Goal: Information Seeking & Learning: Find specific fact

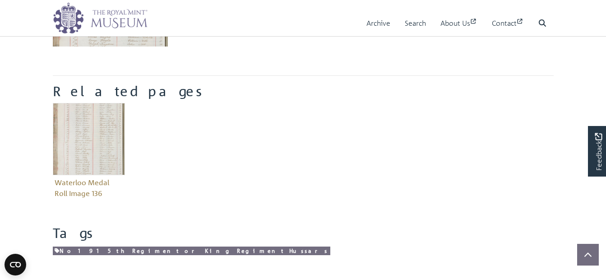
scroll to position [315, 0]
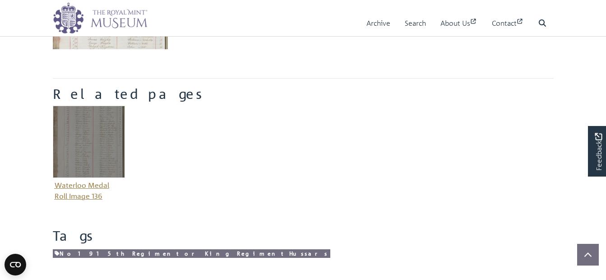
click at [101, 144] on img "Item related to this entity" at bounding box center [89, 142] width 72 height 72
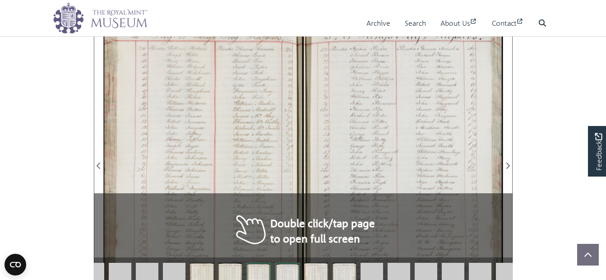
scroll to position [571, 0]
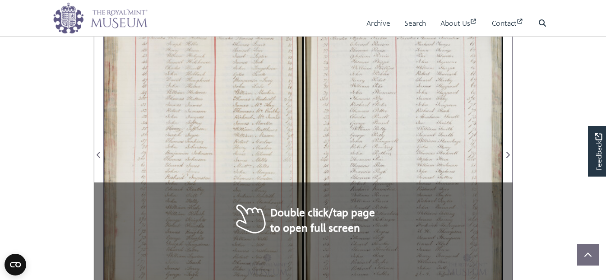
click at [267, 194] on div at bounding box center [203, 149] width 199 height 284
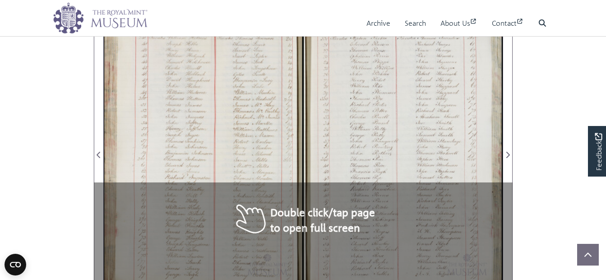
click at [267, 194] on div at bounding box center [203, 149] width 199 height 284
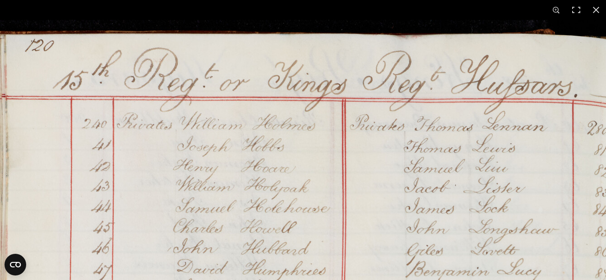
scroll to position [909, 0]
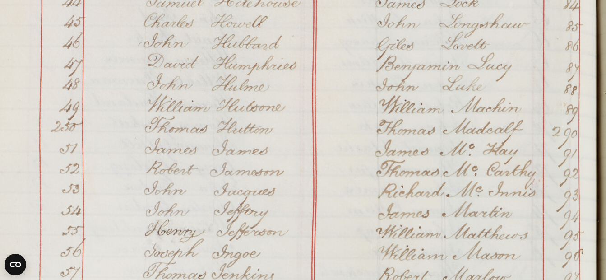
click at [422, 0] on html "Menu Archive Search About Us Contact" at bounding box center [303, 143] width 606 height 2104
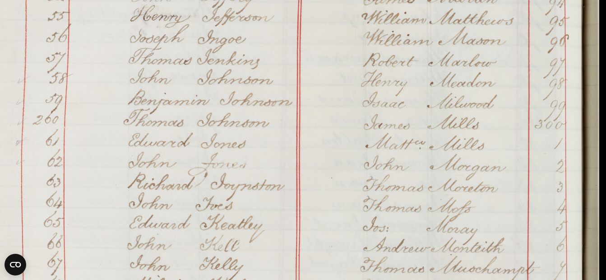
click at [356, 0] on html "Menu Archive Search About Us Contact" at bounding box center [303, 143] width 606 height 2104
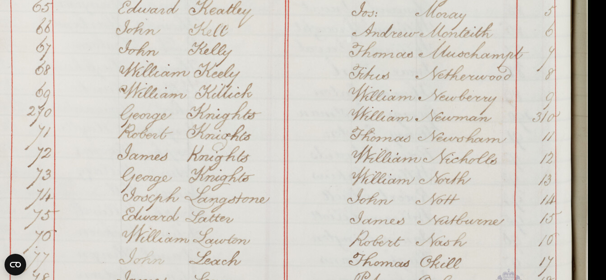
click at [301, 0] on html "Menu Archive Search About Us Contact" at bounding box center [303, 143] width 606 height 2104
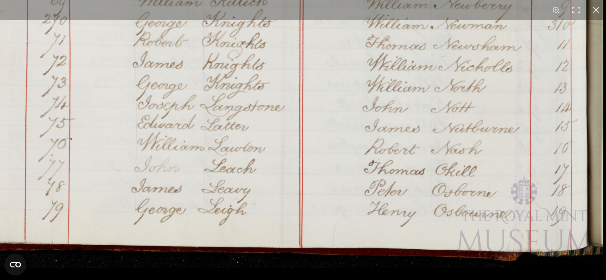
scroll to position [1629, 0]
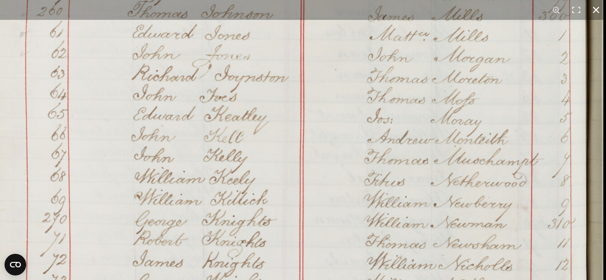
click at [596, 10] on button at bounding box center [596, 10] width 20 height 20
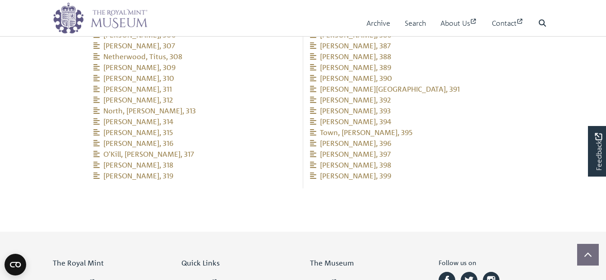
drag, startPoint x: 551, startPoint y: 171, endPoint x: 536, endPoint y: 169, distance: 15.0
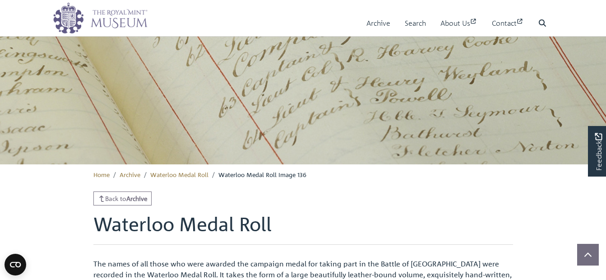
scroll to position [0, 0]
